Goal: Task Accomplishment & Management: Manage account settings

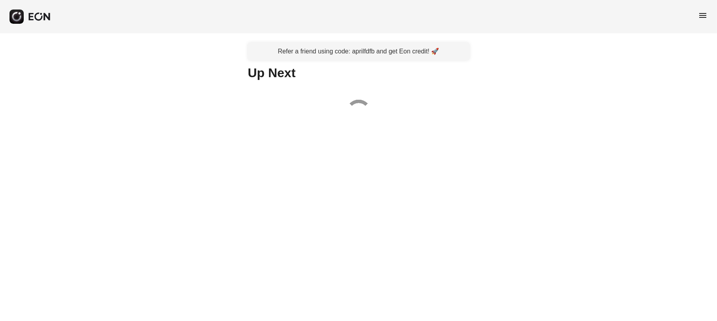
click at [701, 11] on span "menu" at bounding box center [702, 15] width 9 height 9
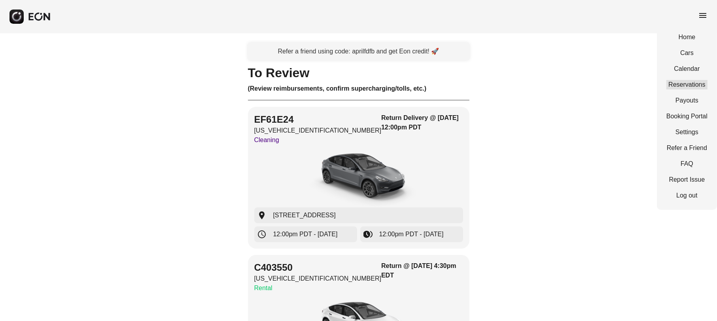
click at [692, 83] on link "Reservations" at bounding box center [686, 84] width 41 height 9
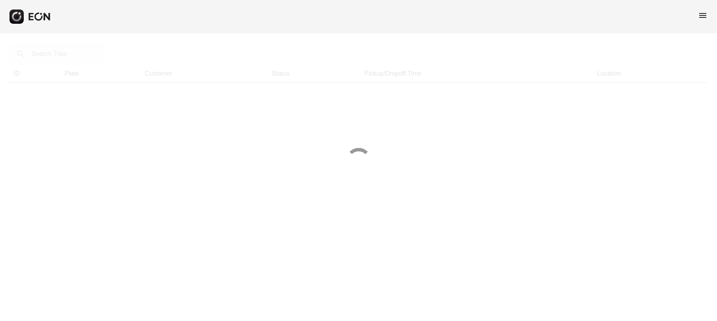
click at [64, 56] on div at bounding box center [358, 160] width 717 height 321
click at [60, 56] on div at bounding box center [358, 160] width 717 height 321
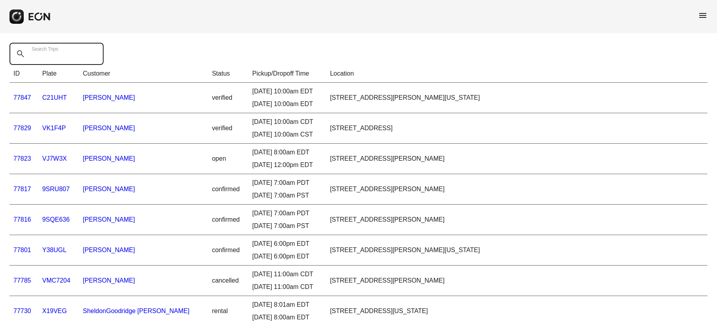
click at [45, 58] on Trips "Search Trips" at bounding box center [56, 54] width 94 height 22
paste Trips "*****"
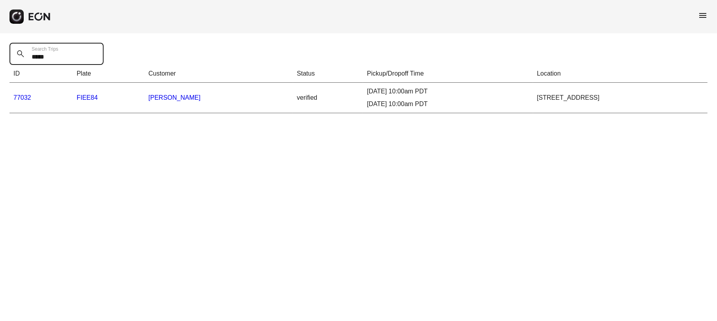
type Trips "*****"
click at [25, 97] on link "77032" at bounding box center [22, 97] width 18 height 7
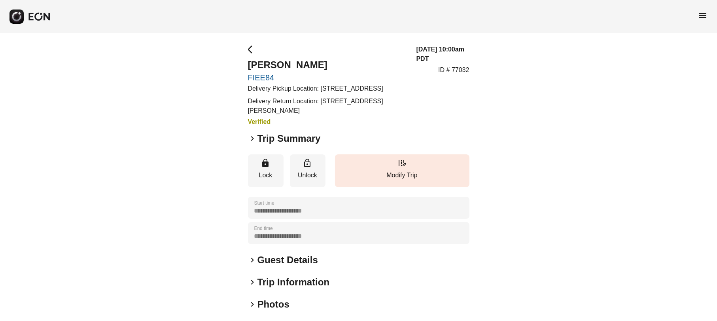
scroll to position [49, 0]
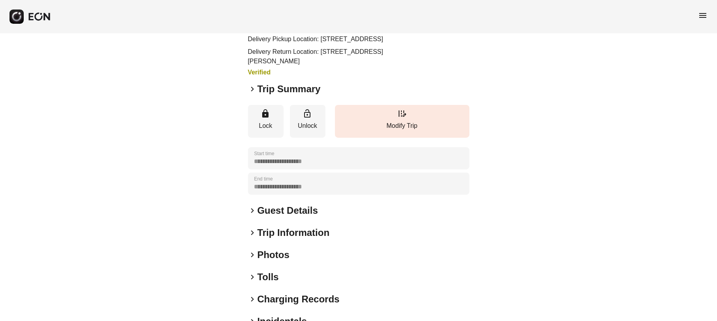
click at [251, 237] on span "keyboard_arrow_right" at bounding box center [252, 232] width 9 height 9
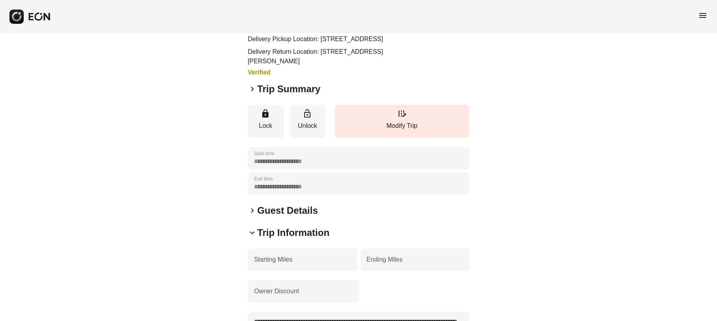
click at [251, 237] on span "keyboard_arrow_down" at bounding box center [252, 232] width 9 height 9
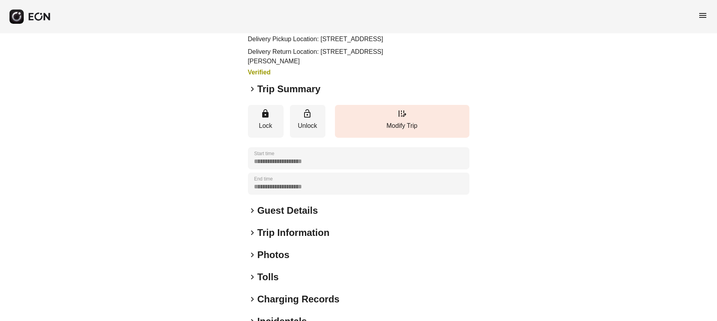
click at [253, 94] on span "keyboard_arrow_right" at bounding box center [252, 88] width 9 height 9
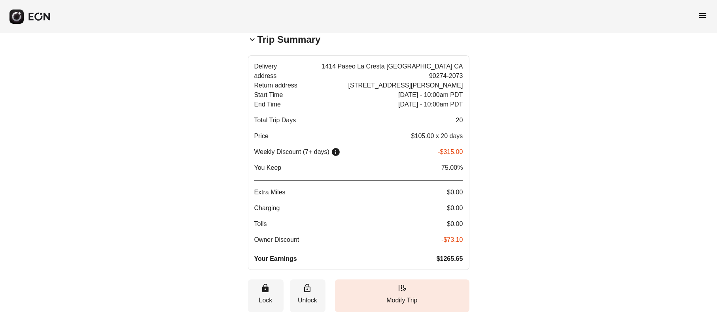
scroll to position [148, 0]
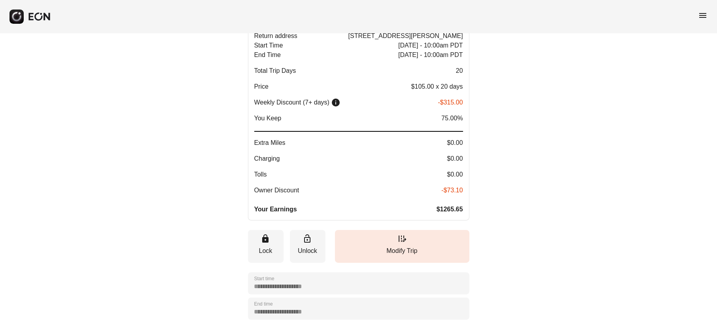
drag, startPoint x: 435, startPoint y: 216, endPoint x: 462, endPoint y: 223, distance: 28.0
click at [462, 214] on p "Your Earnings $1265.65" at bounding box center [358, 208] width 209 height 9
drag, startPoint x: 461, startPoint y: 220, endPoint x: 424, endPoint y: 207, distance: 39.5
click at [424, 207] on div "Delivery address 1414 Paseo La Cresta Palos Verdes Estates CA 90274-2073 Return…" at bounding box center [358, 113] width 209 height 202
drag, startPoint x: 443, startPoint y: 126, endPoint x: 452, endPoint y: 128, distance: 9.2
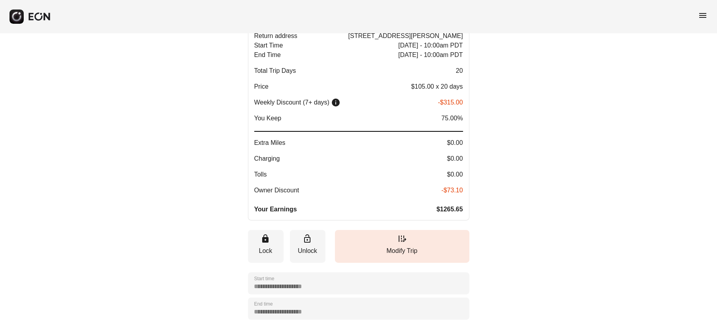
click at [450, 123] on span "75.00%" at bounding box center [451, 117] width 21 height 9
drag, startPoint x: 463, startPoint y: 215, endPoint x: 440, endPoint y: 211, distance: 23.3
click at [441, 211] on button "Delivery address 1414 Paseo La Cresta Palos Verdes Estates CA 90274-2073 Return…" at bounding box center [358, 113] width 221 height 214
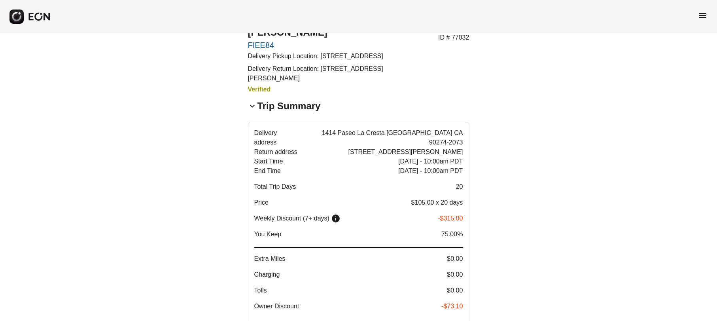
scroll to position [82, 0]
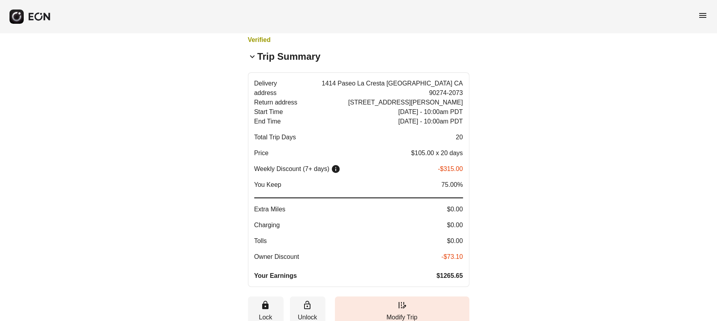
drag, startPoint x: 435, startPoint y: 283, endPoint x: 454, endPoint y: 289, distance: 20.0
click at [454, 280] on p "Your Earnings $1265.65" at bounding box center [358, 275] width 209 height 9
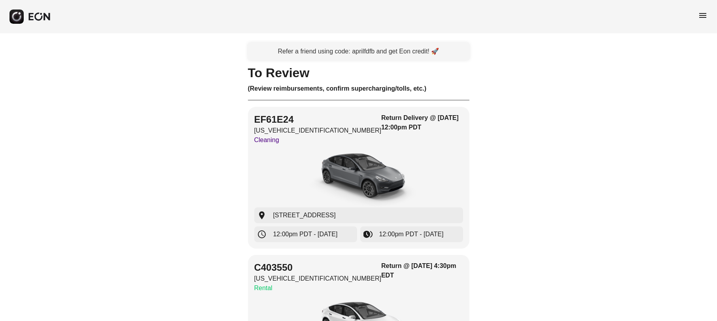
click at [705, 12] on span "menu" at bounding box center [702, 15] width 9 height 9
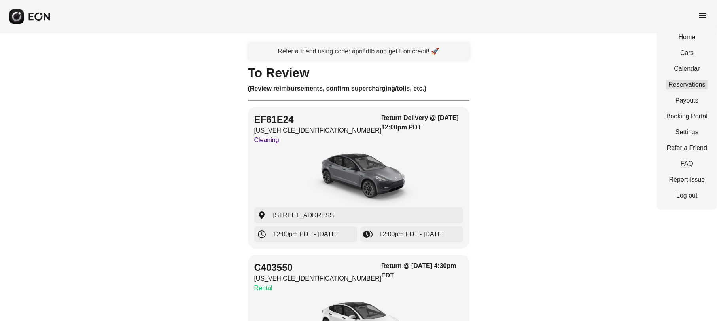
click at [696, 82] on link "Reservations" at bounding box center [686, 84] width 41 height 9
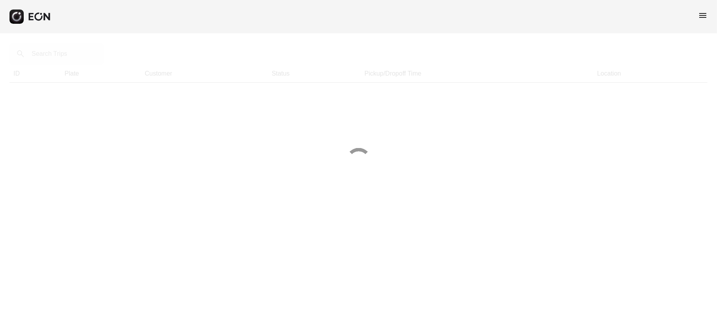
click at [54, 55] on div at bounding box center [358, 160] width 717 height 321
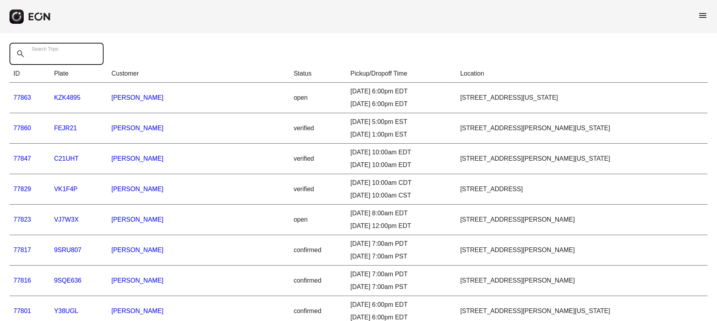
click at [66, 62] on Trips "Search Trips" at bounding box center [56, 54] width 94 height 22
paste Trips "*******"
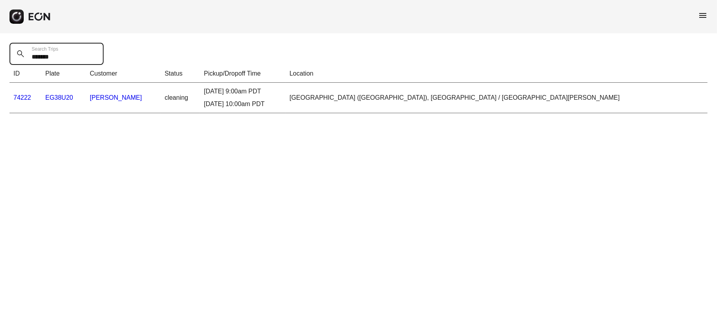
type Trips "*******"
click at [26, 97] on link "74222" at bounding box center [22, 97] width 18 height 7
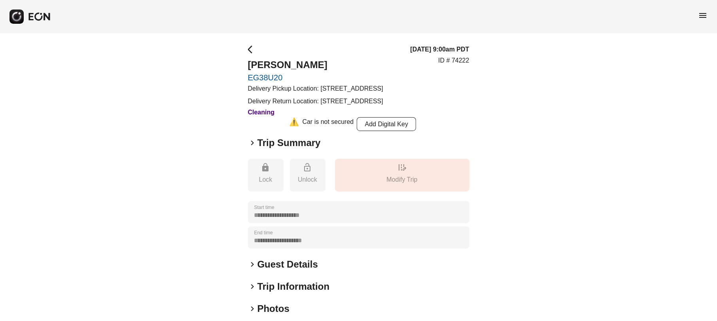
click at [251, 147] on span "keyboard_arrow_right" at bounding box center [252, 142] width 9 height 9
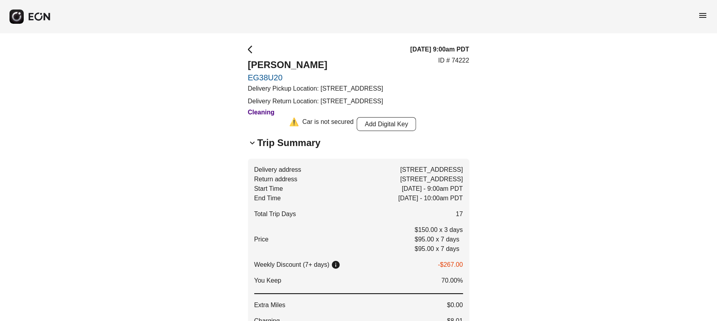
click at [274, 84] on p "Delivery Pickup Location: 2386 Roundhill Drive, Alamo, CA, USA" at bounding box center [315, 88] width 135 height 9
click at [270, 77] on link "EG38U20" at bounding box center [315, 77] width 135 height 9
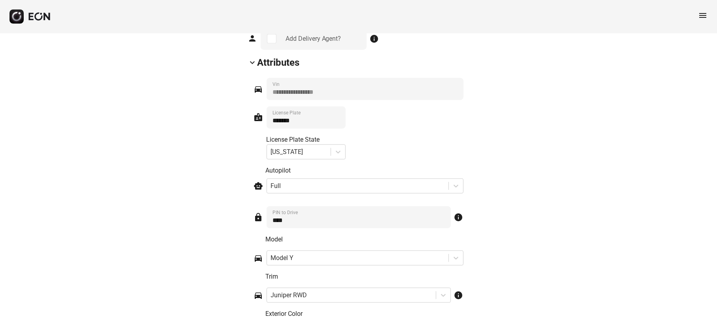
scroll to position [1232, 0]
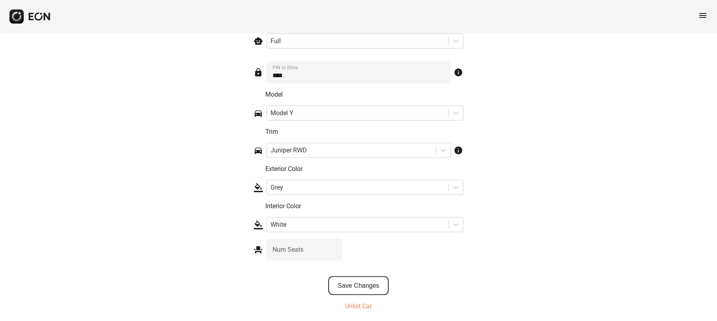
click at [372, 281] on button "Save Changes" at bounding box center [358, 285] width 60 height 19
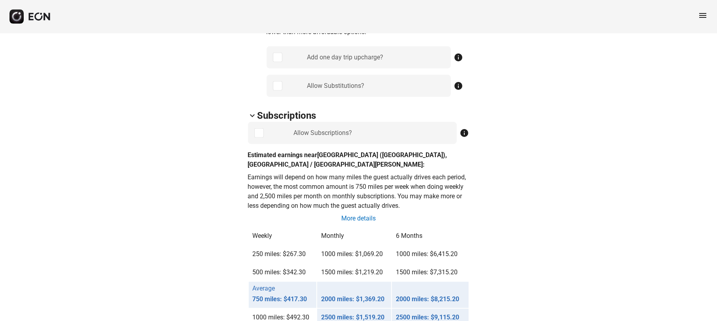
scroll to position [441, 0]
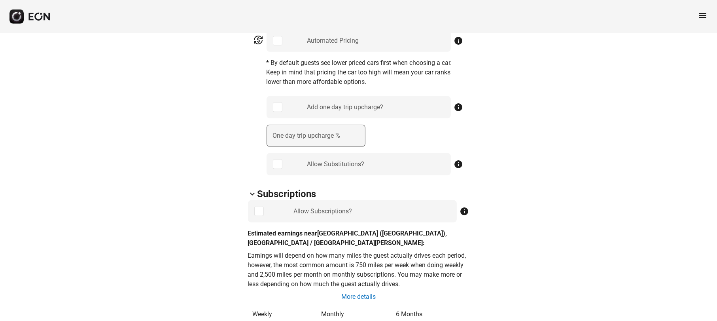
click at [289, 136] on label "One day trip upcharge %" at bounding box center [307, 135] width 68 height 9
click at [289, 136] on \% "One day trip upcharge %" at bounding box center [316, 136] width 99 height 22
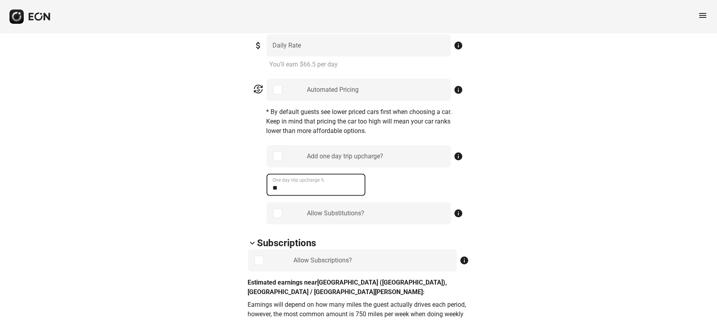
scroll to position [342, 0]
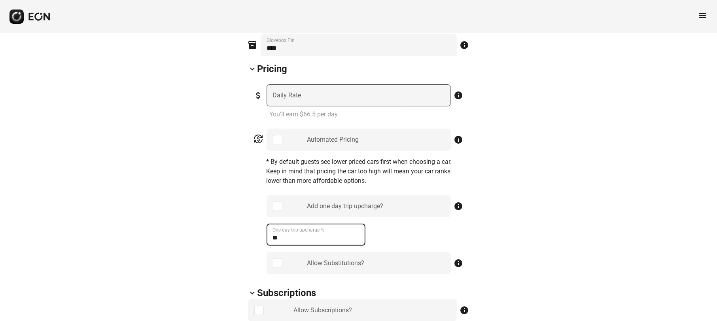
type \% "**"
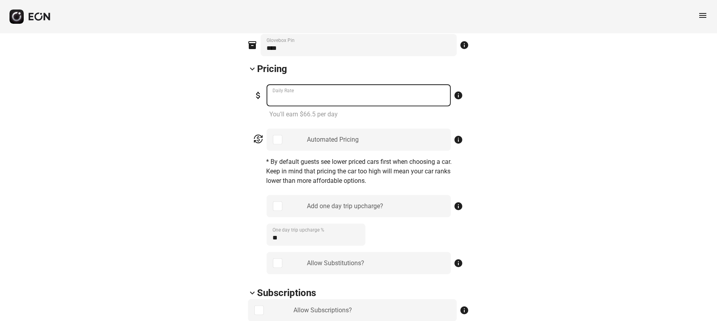
drag, startPoint x: 287, startPoint y: 102, endPoint x: 261, endPoint y: 95, distance: 26.7
click at [261, 95] on div "attach_money ** Daily Rate info" at bounding box center [359, 95] width 210 height 22
type Rate "***"
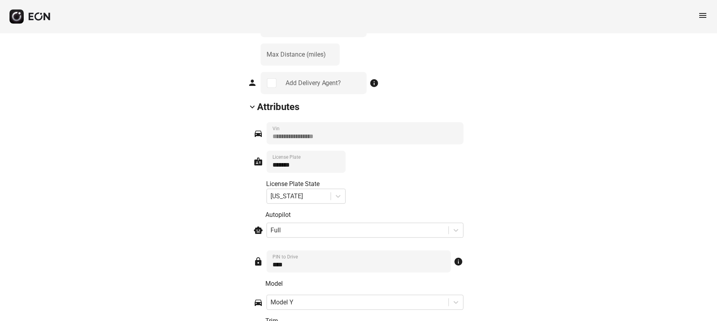
scroll to position [1273, 0]
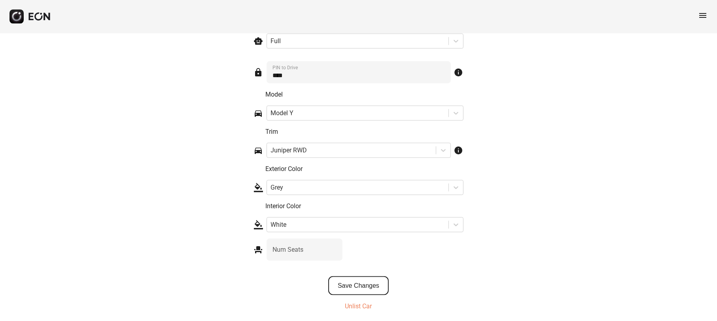
click at [357, 292] on button "Save Changes" at bounding box center [358, 285] width 60 height 19
